Goal: Entertainment & Leisure: Consume media (video, audio)

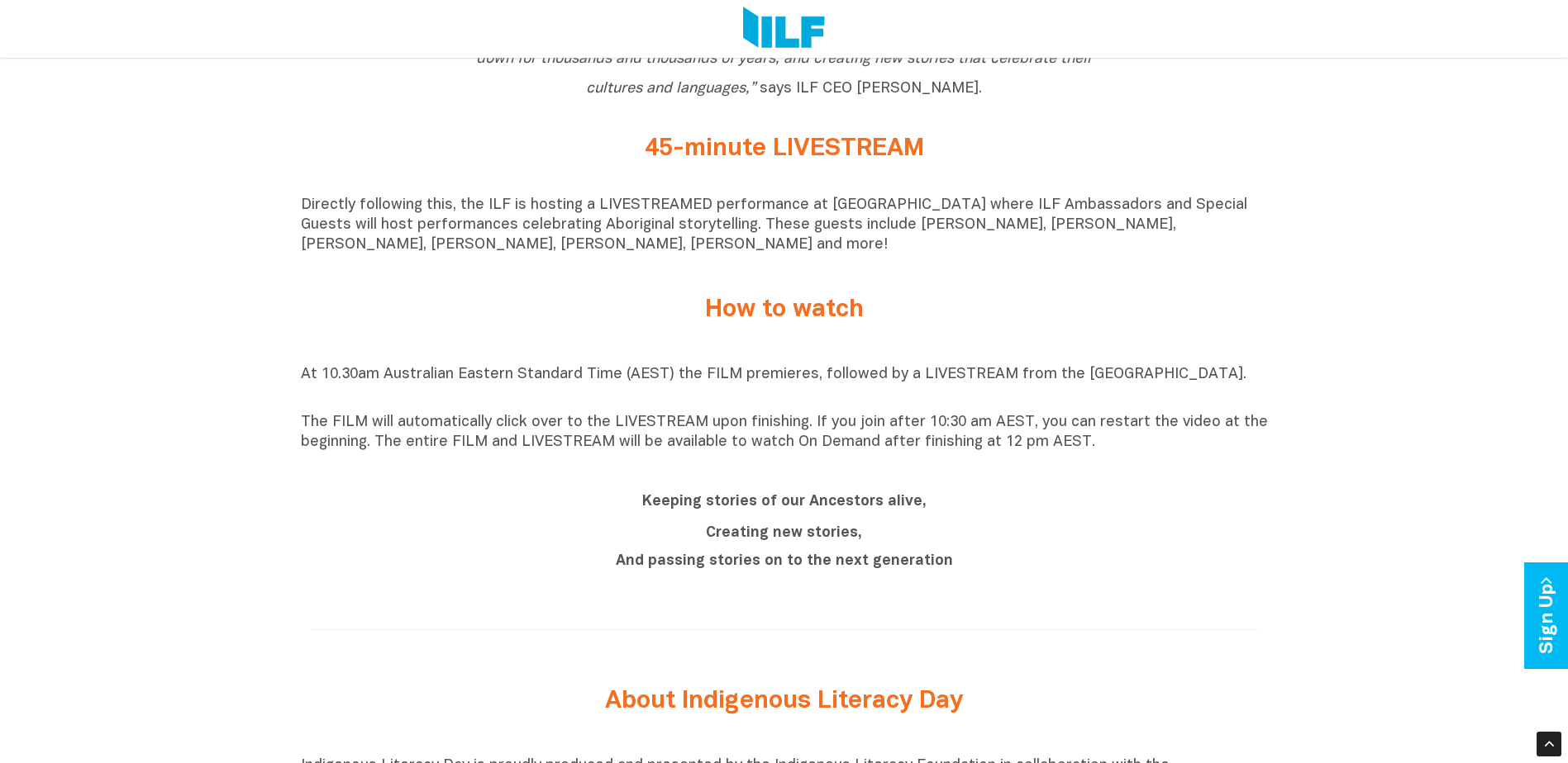
scroll to position [1322, 0]
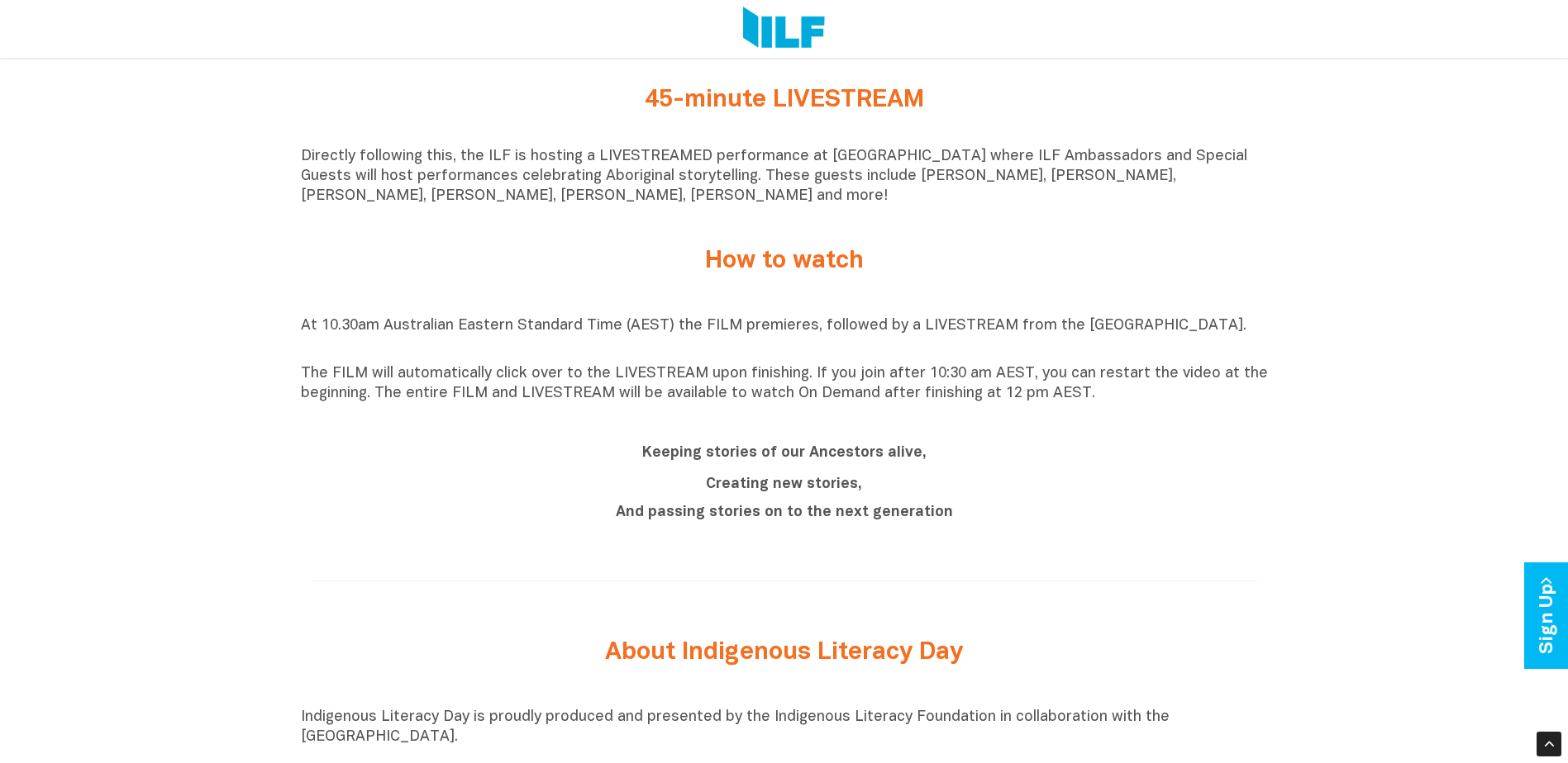
click at [815, 392] on p "The FILM will automatically click over to the LIVESTREAM upon finishing. If you…" at bounding box center [784, 384] width 967 height 39
click at [831, 475] on div "Keeping stories of our Ancestors alive, Creating new stories, And passing stori…" at bounding box center [784, 480] width 620 height 86
click at [906, 541] on div "Keeping stories of our Ancestors alive, Creating new stories, And passing stori…" at bounding box center [784, 484] width 967 height 119
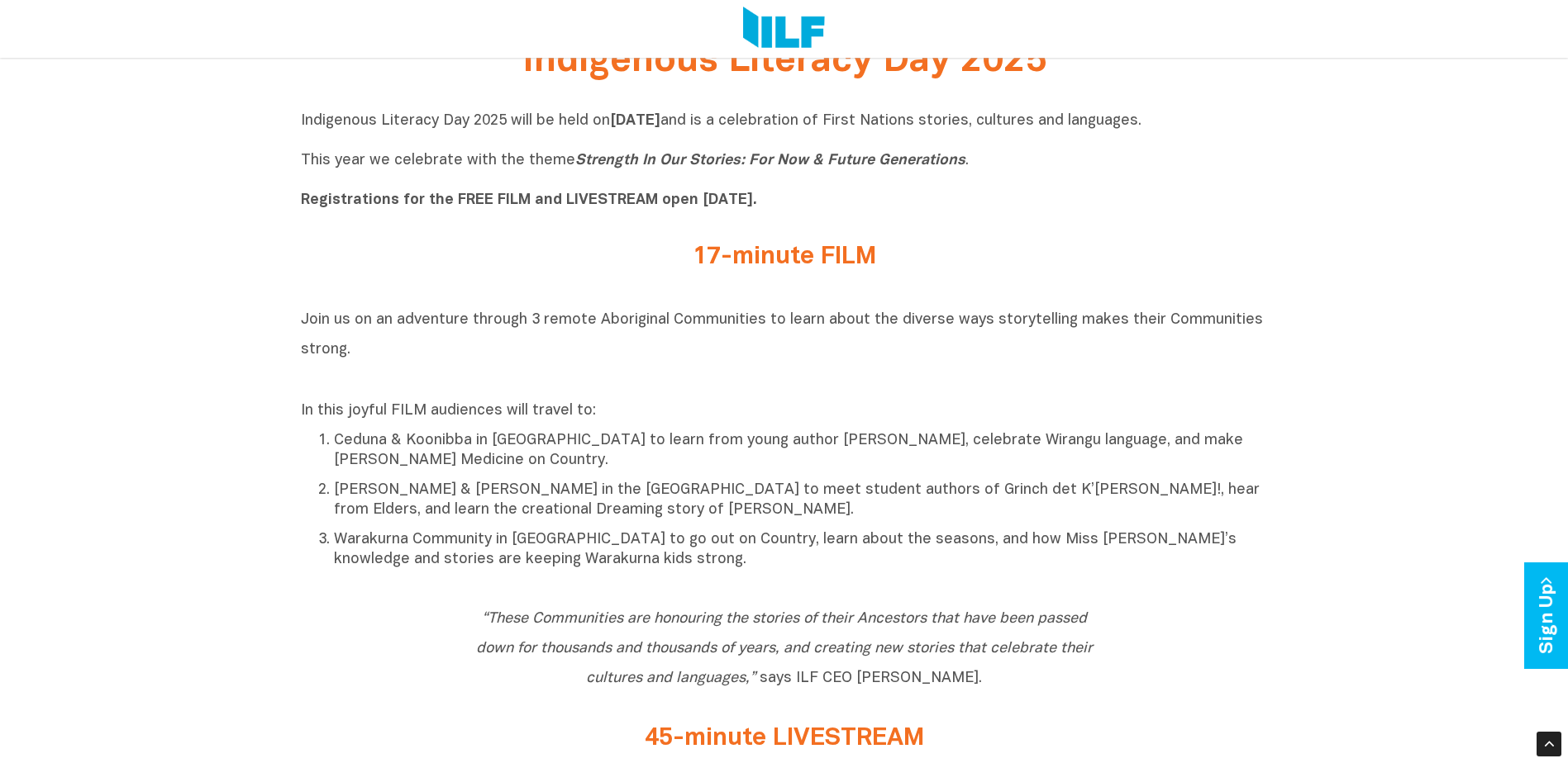
scroll to position [579, 0]
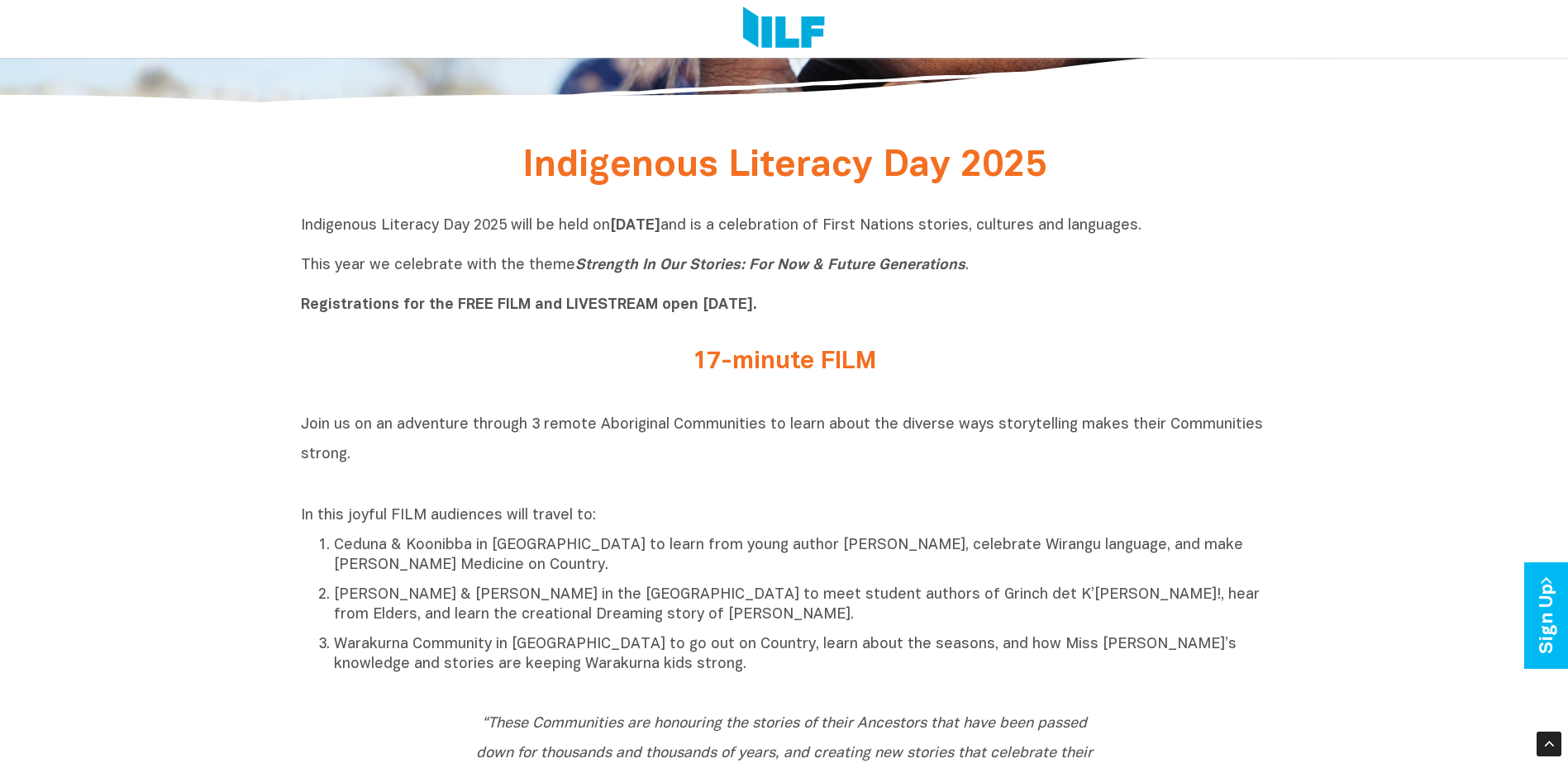
click at [748, 359] on h2 "17-minute FILM" at bounding box center [784, 362] width 620 height 27
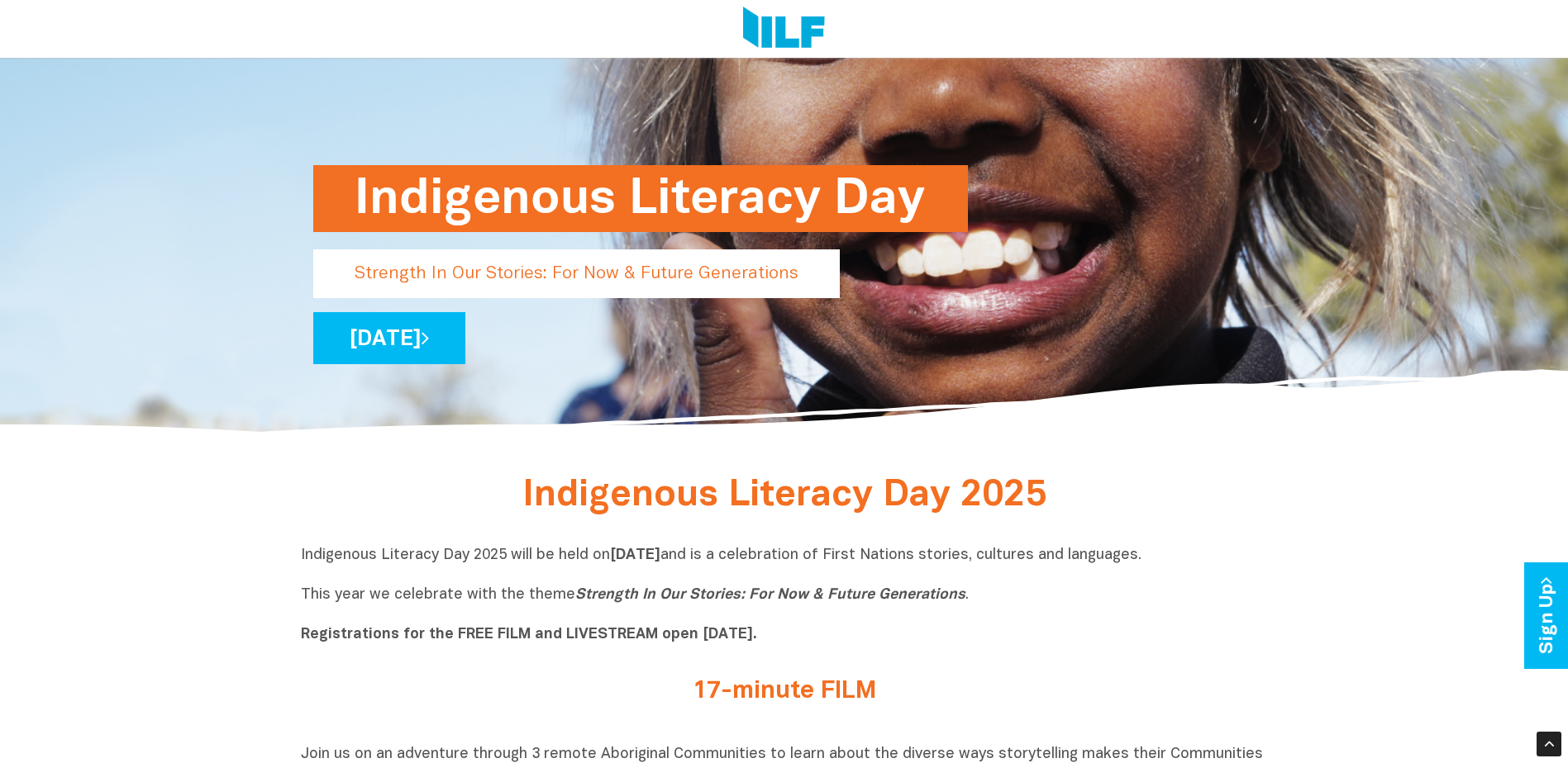
scroll to position [248, 0]
click at [771, 21] on img at bounding box center [783, 29] width 82 height 45
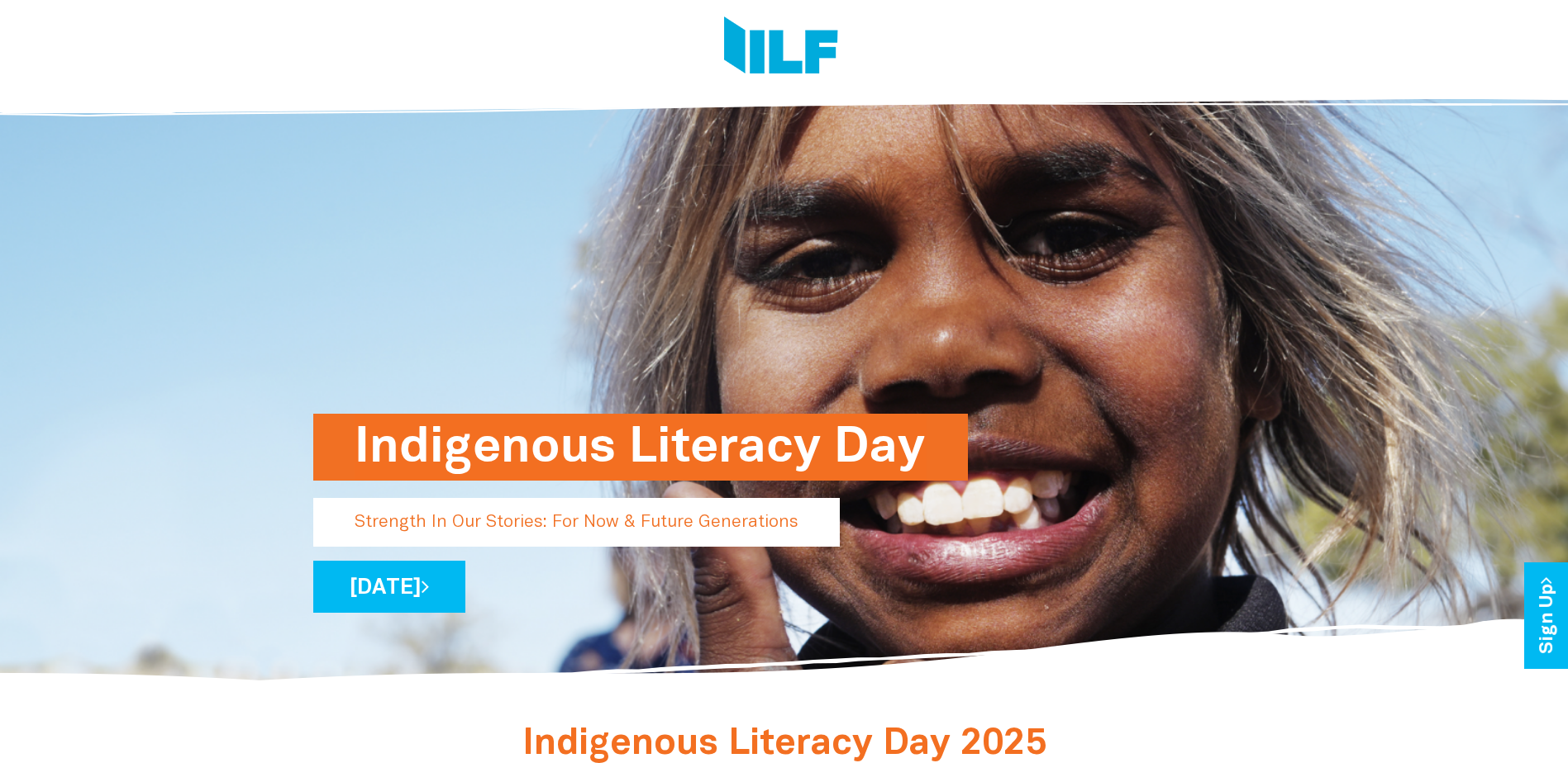
click at [809, 62] on img at bounding box center [780, 47] width 114 height 62
